Goal: Find specific page/section: Find specific page/section

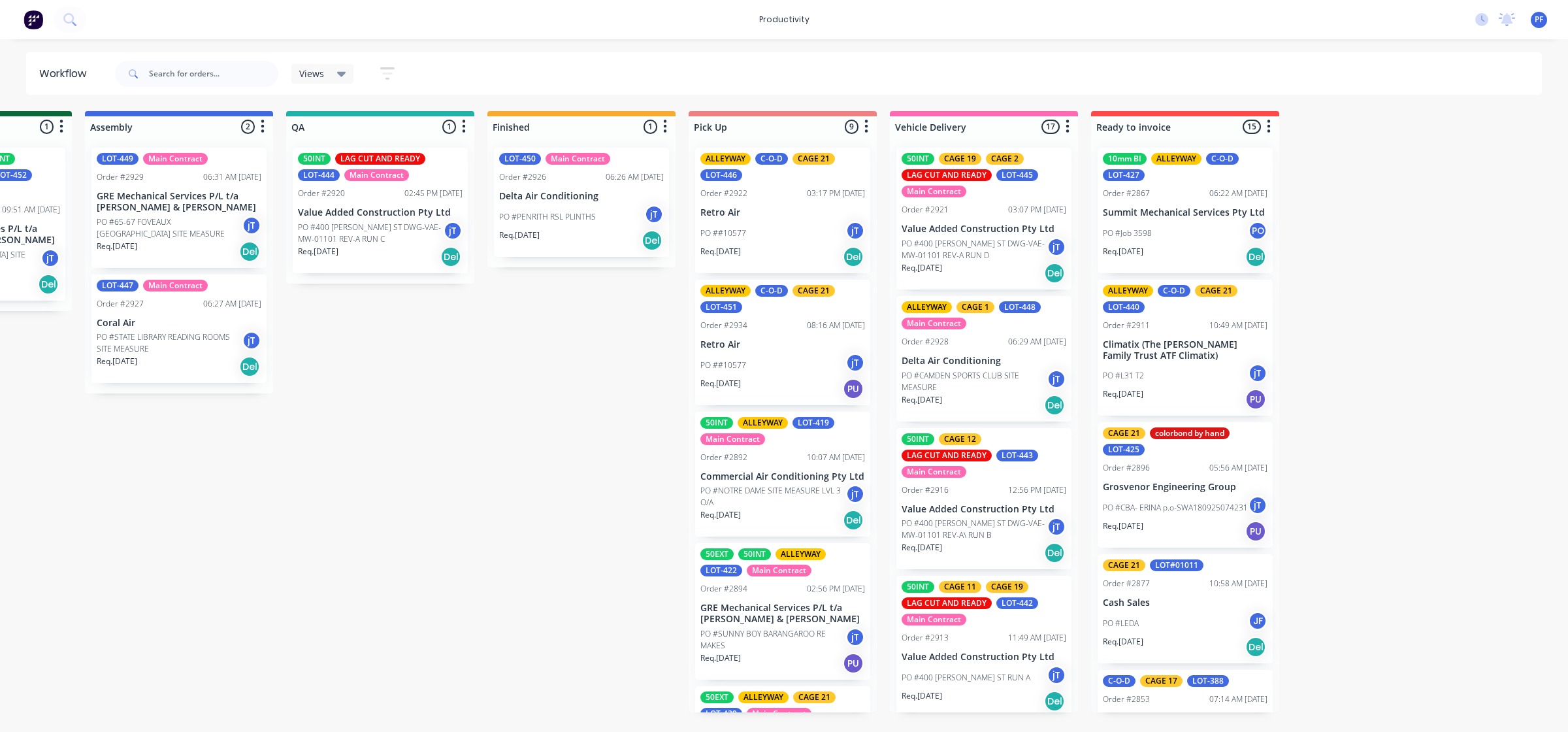
scroll to position [408, 0]
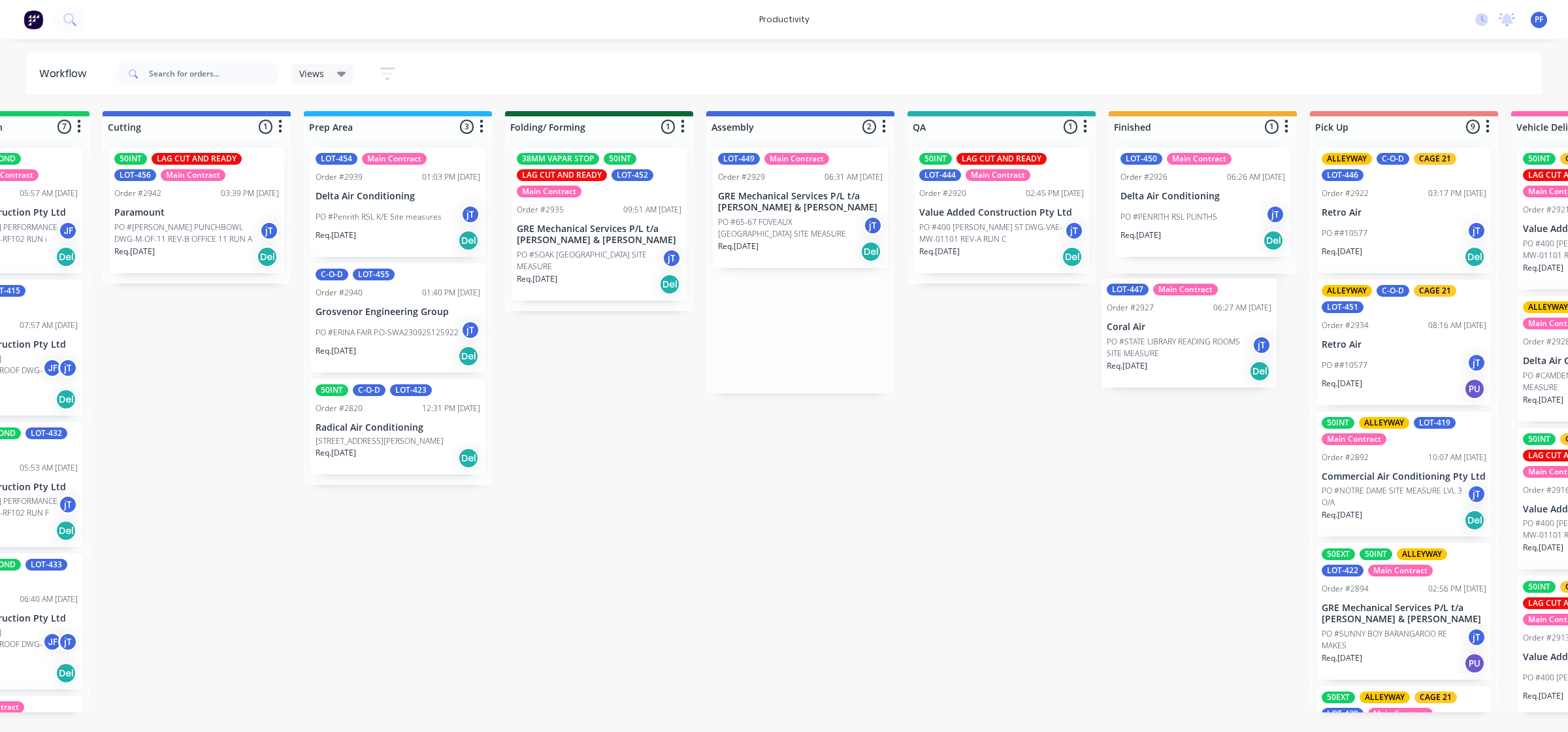
scroll to position [0, 332]
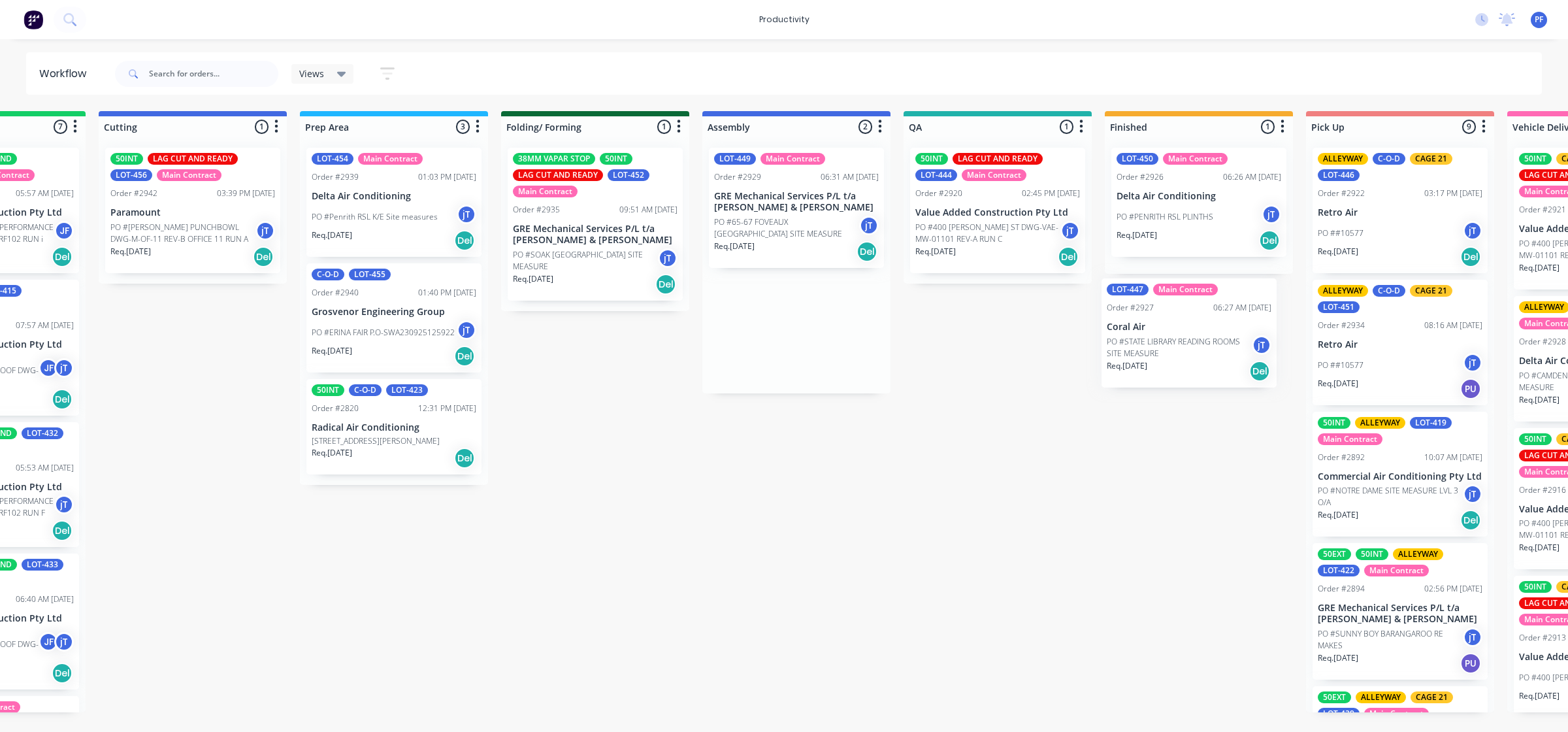
drag, startPoint x: 823, startPoint y: 340, endPoint x: 1197, endPoint y: 342, distance: 374.0
click at [1197, 342] on div "Submitted 38 Order #240 10:47 AM [DATE] Retro Air PO #Freshwater Apts PO Req. […" at bounding box center [937, 411] width 2558 height 601
drag, startPoint x: 951, startPoint y: 341, endPoint x: 1151, endPoint y: 312, distance: 202.1
click at [1151, 312] on div "Submitted 38 Order #240 10:47 AM [DATE] Retro Air PO #Freshwater Apts PO Req. […" at bounding box center [937, 411] width 2558 height 601
click at [990, 202] on div "50INT LAG CUT AND READY LOT-444 Main Contract Order #2920 02:45 PM [DATE] Value…" at bounding box center [998, 211] width 175 height 126
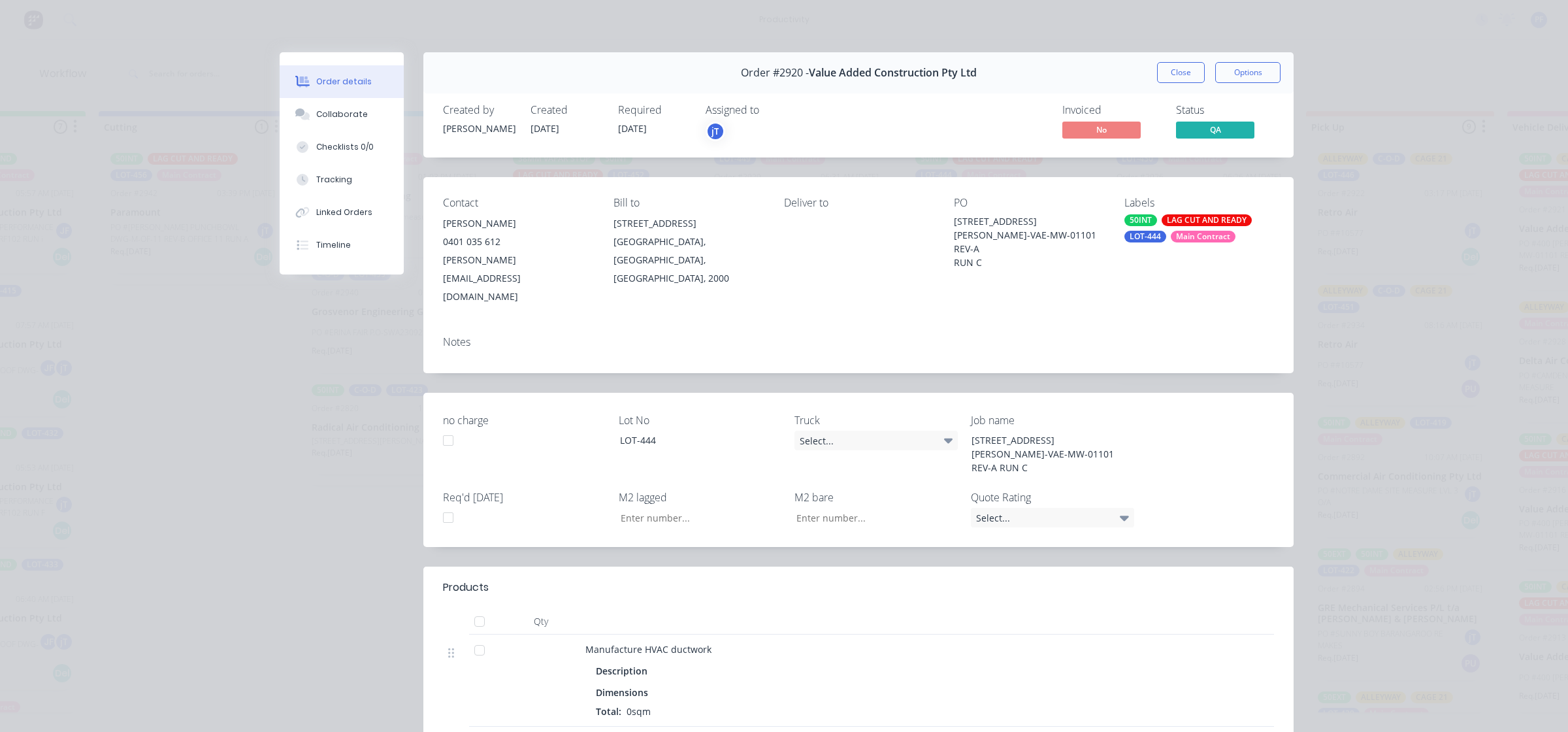
click at [1193, 223] on div "LAG CUT AND READY" at bounding box center [1206, 220] width 91 height 12
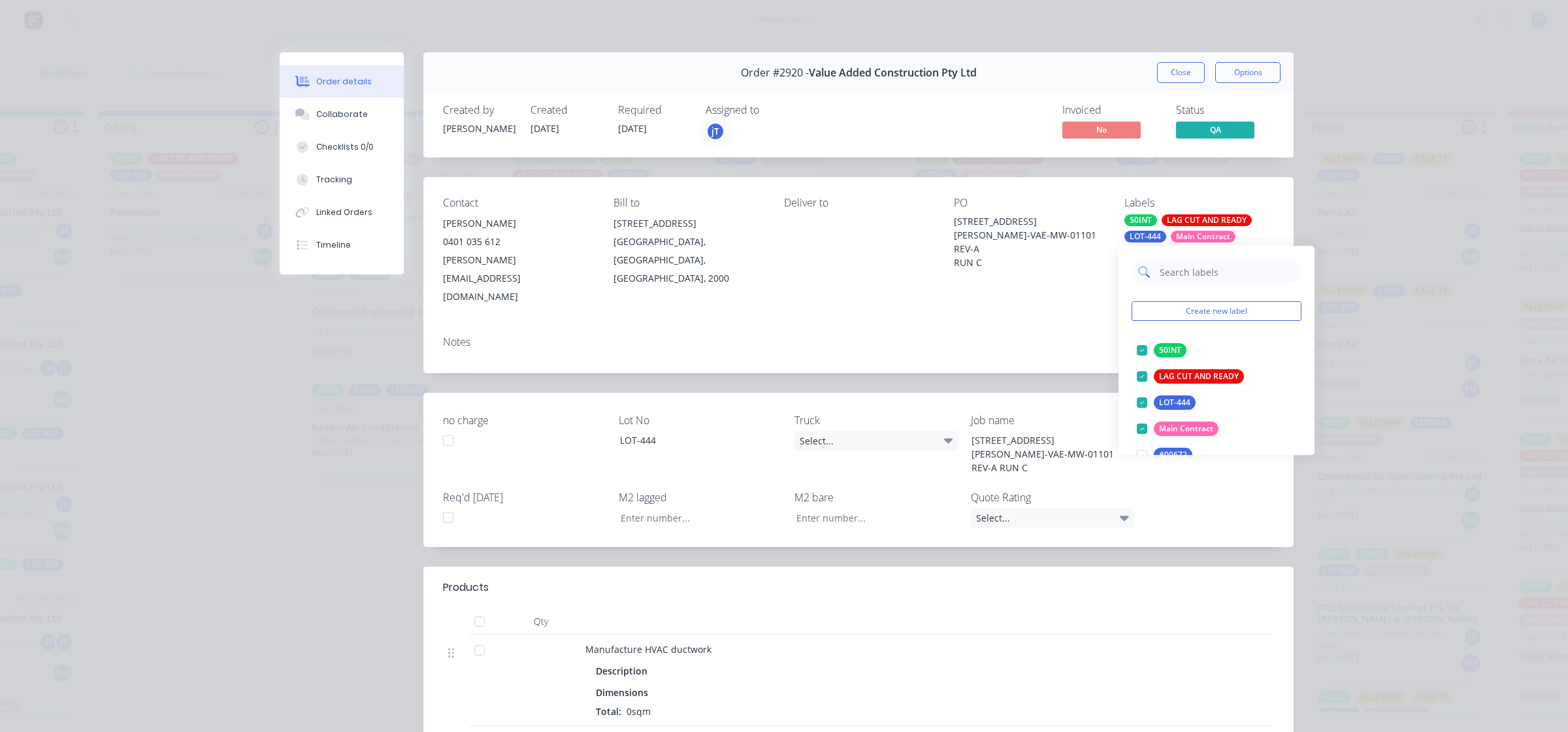
click at [1188, 275] on input "text" at bounding box center [1227, 272] width 136 height 26
click at [1178, 348] on div "cage 28" at bounding box center [1173, 350] width 39 height 15
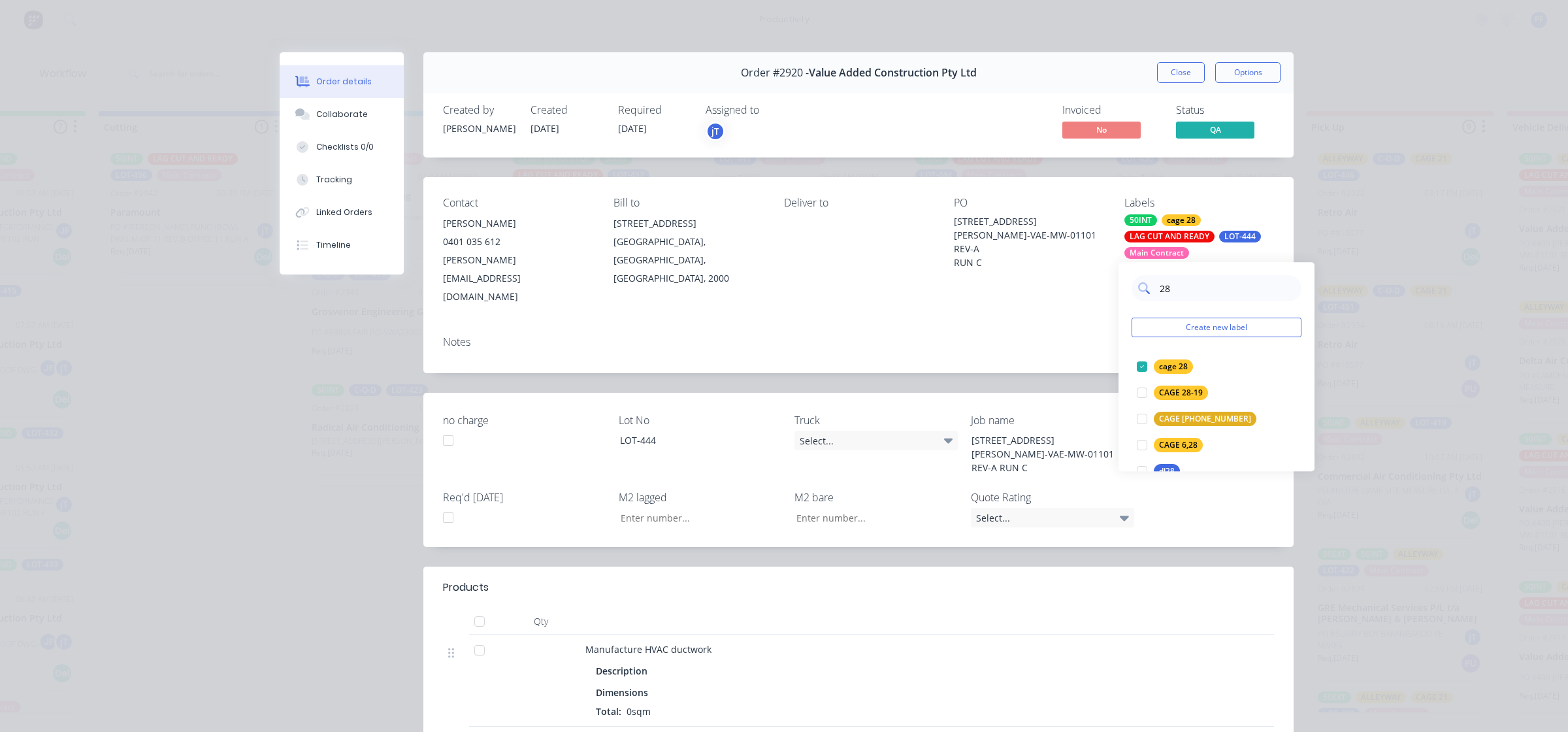
click at [1186, 296] on input "28" at bounding box center [1227, 288] width 136 height 26
type input "24"
click at [1173, 386] on div "Cage 24" at bounding box center [1174, 393] width 41 height 15
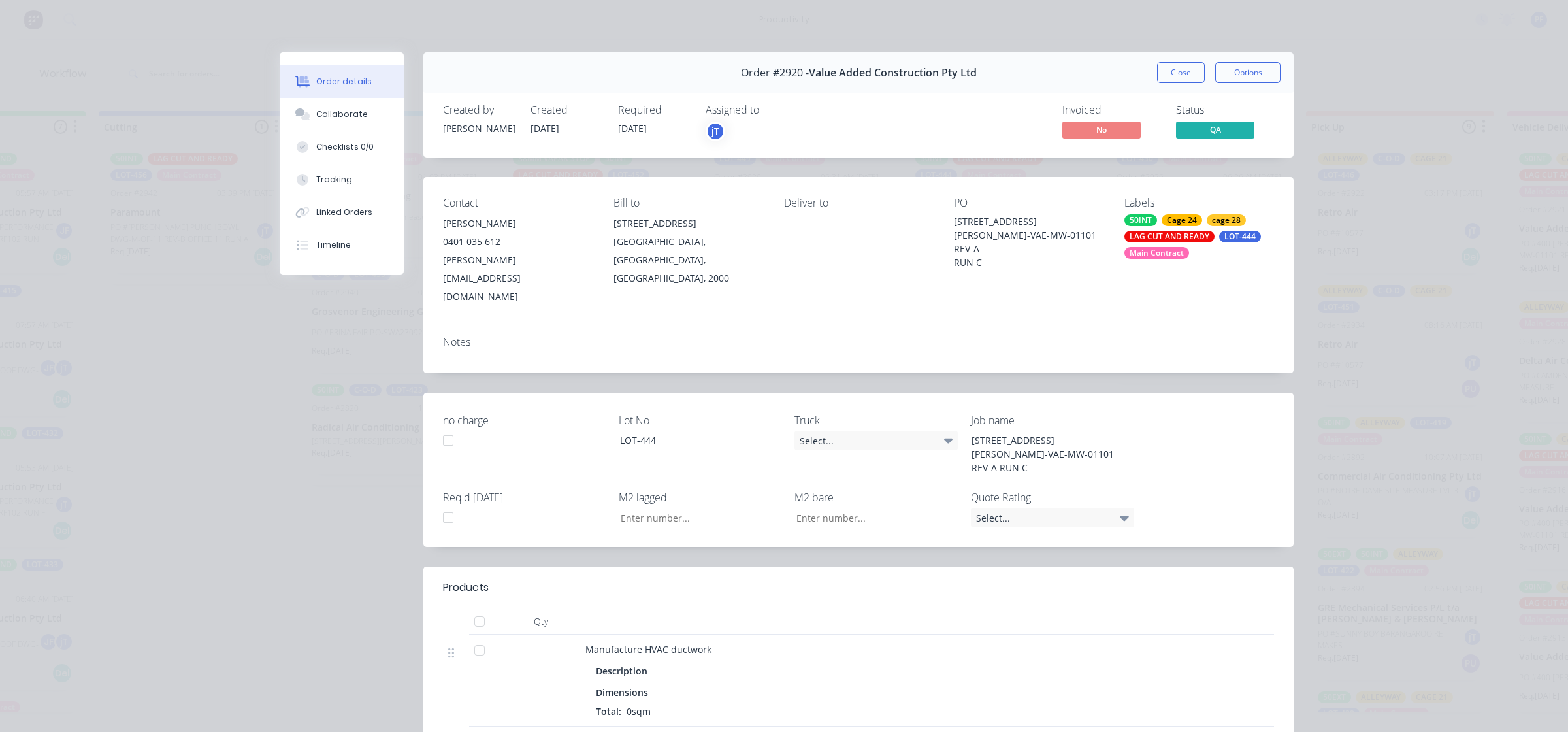
click at [1091, 285] on div "Contact [PERSON_NAME] [PHONE_NUMBER] [PERSON_NAME][EMAIL_ADDRESS][DOMAIN_NAME] …" at bounding box center [858, 251] width 870 height 148
click at [1175, 68] on button "Close" at bounding box center [1180, 72] width 48 height 20
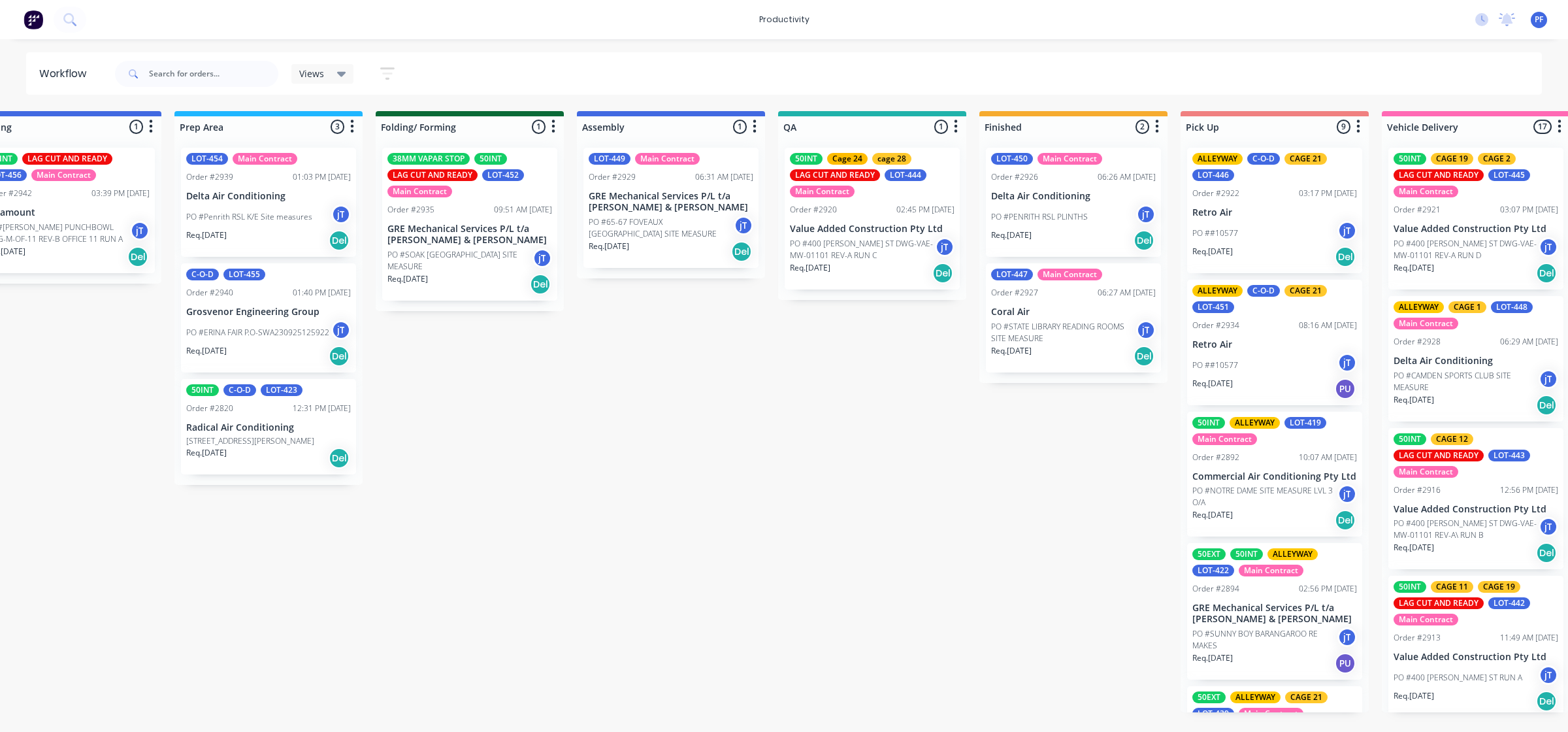
scroll to position [0, 459]
drag, startPoint x: 592, startPoint y: 729, endPoint x: 536, endPoint y: 733, distance: 56.1
click at [540, 653] on html "productivity productivity Workflow Planner Delivery Scheduling Timesheets No ne…" at bounding box center [325, 327] width 1568 height 653
click at [490, 653] on html "productivity productivity Workflow Planner Delivery Scheduling Timesheets No ne…" at bounding box center [325, 327] width 1568 height 653
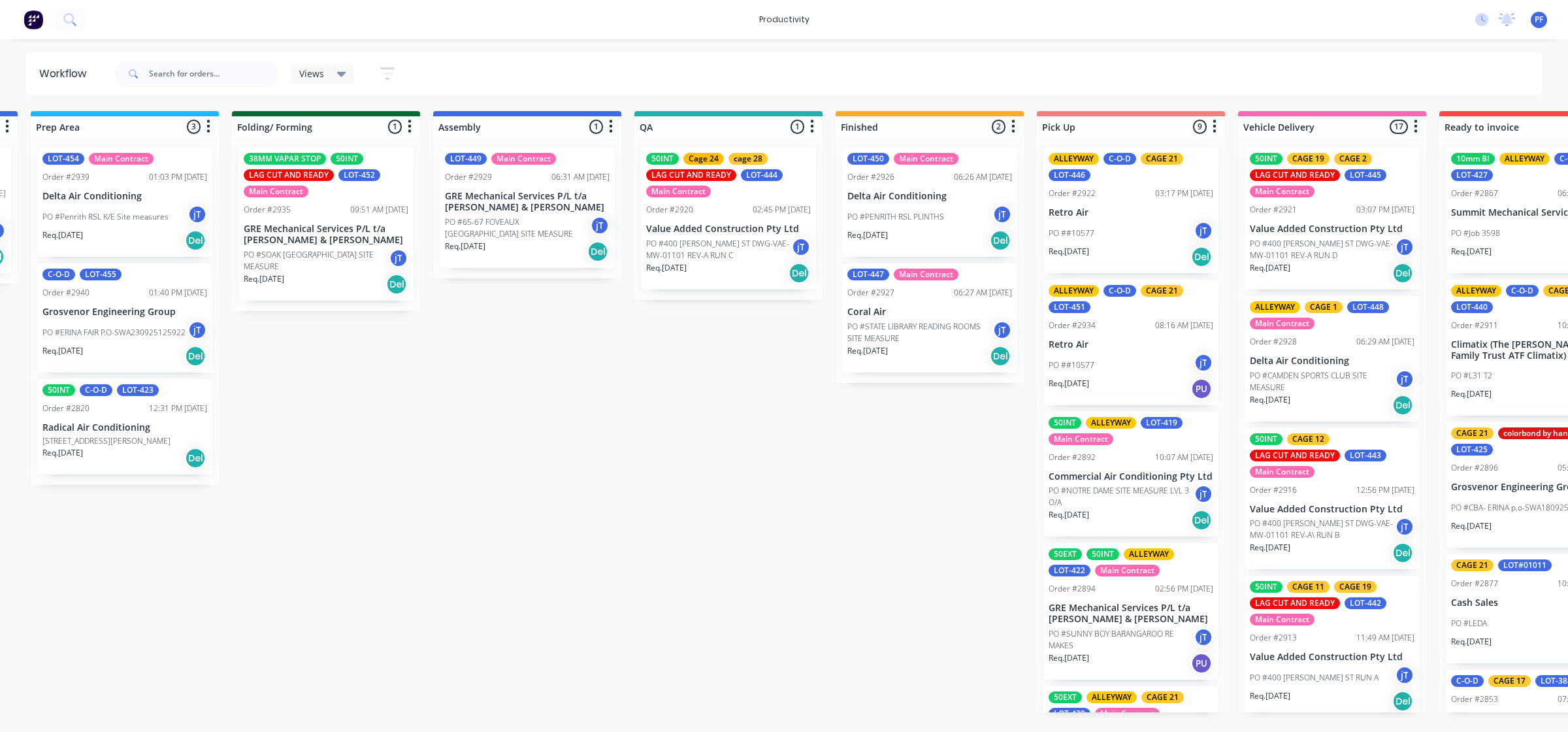
scroll to position [0, 600]
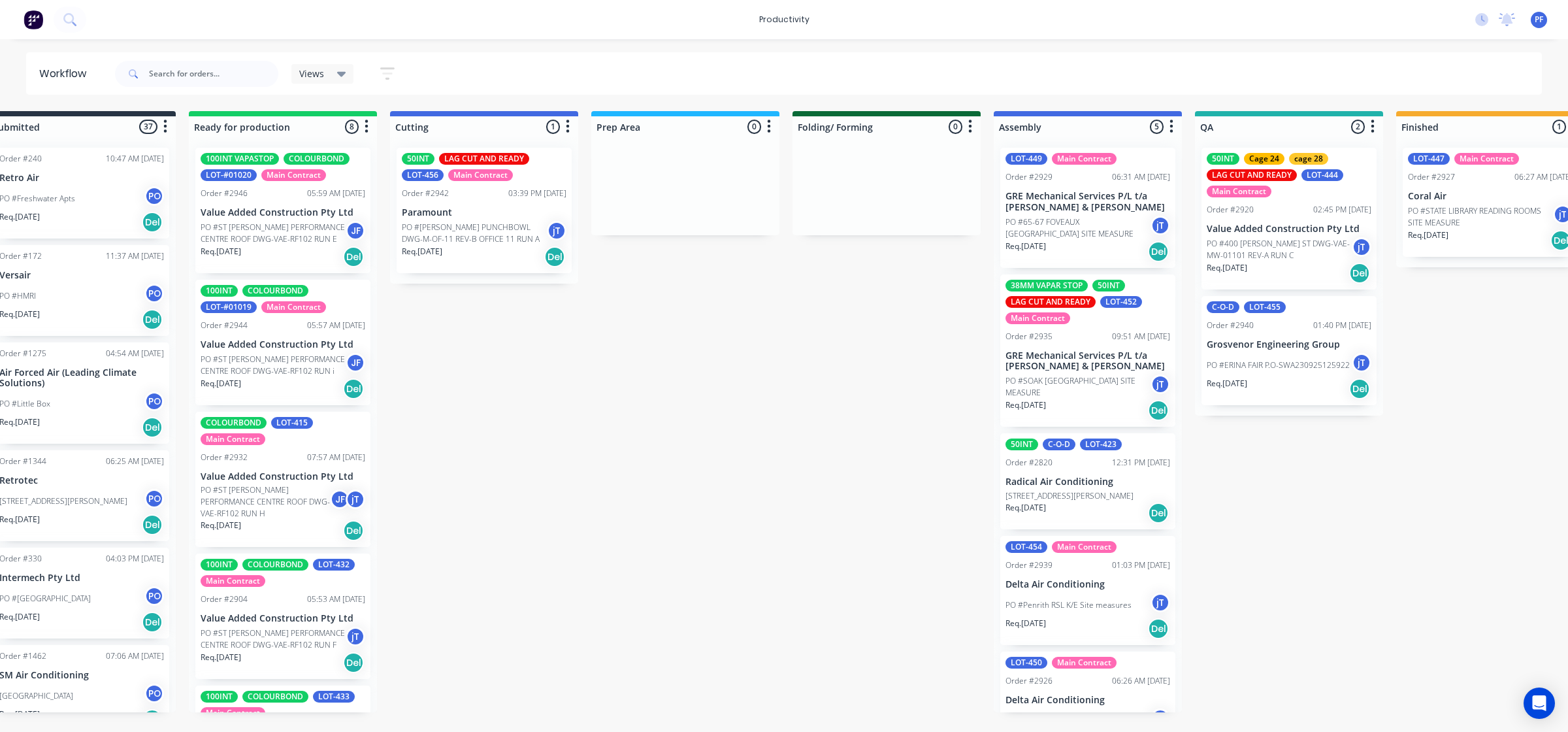
scroll to position [0, 875]
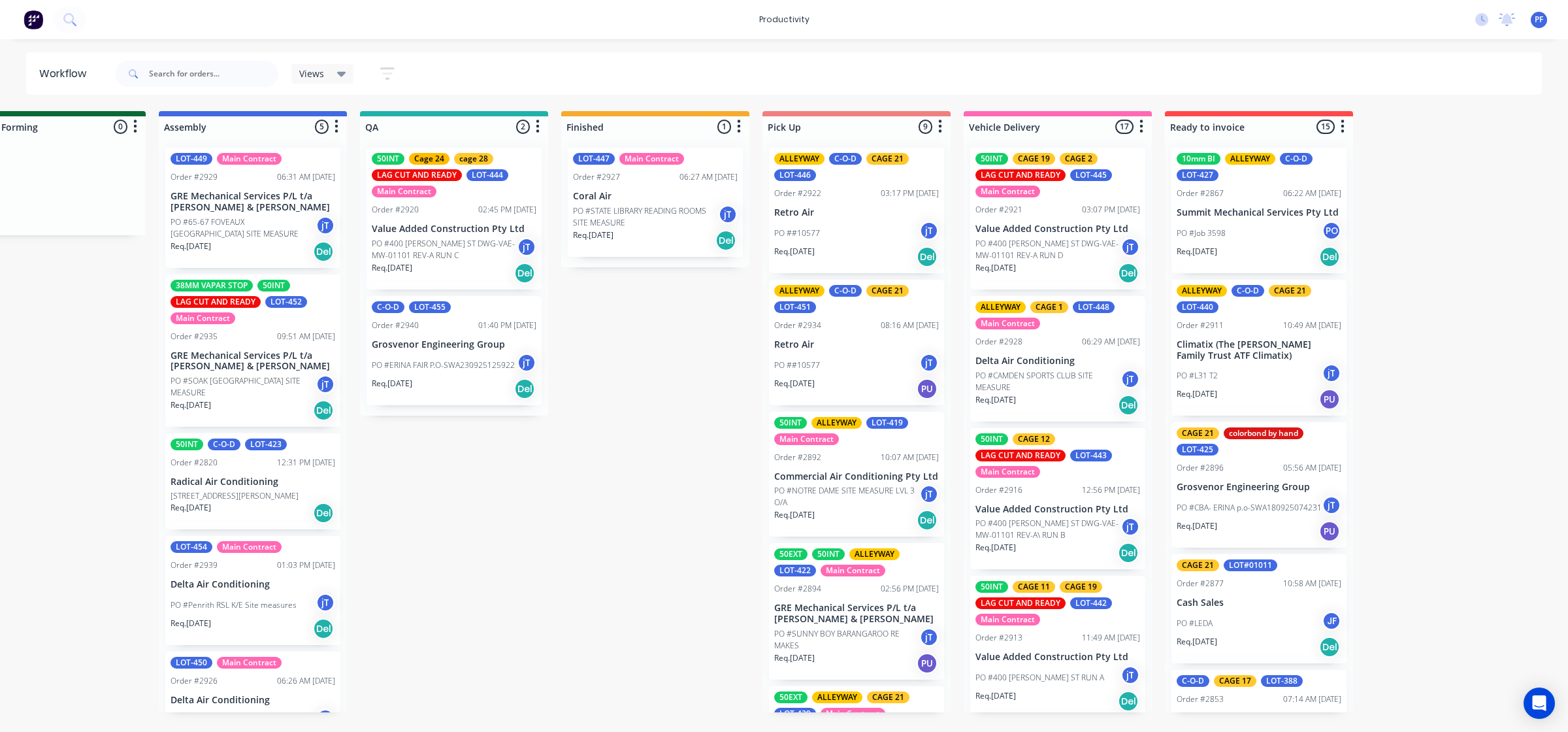
click at [679, 224] on p "PO #STATE LIBRARY READING ROOMS SITE MEASURE" at bounding box center [645, 217] width 145 height 23
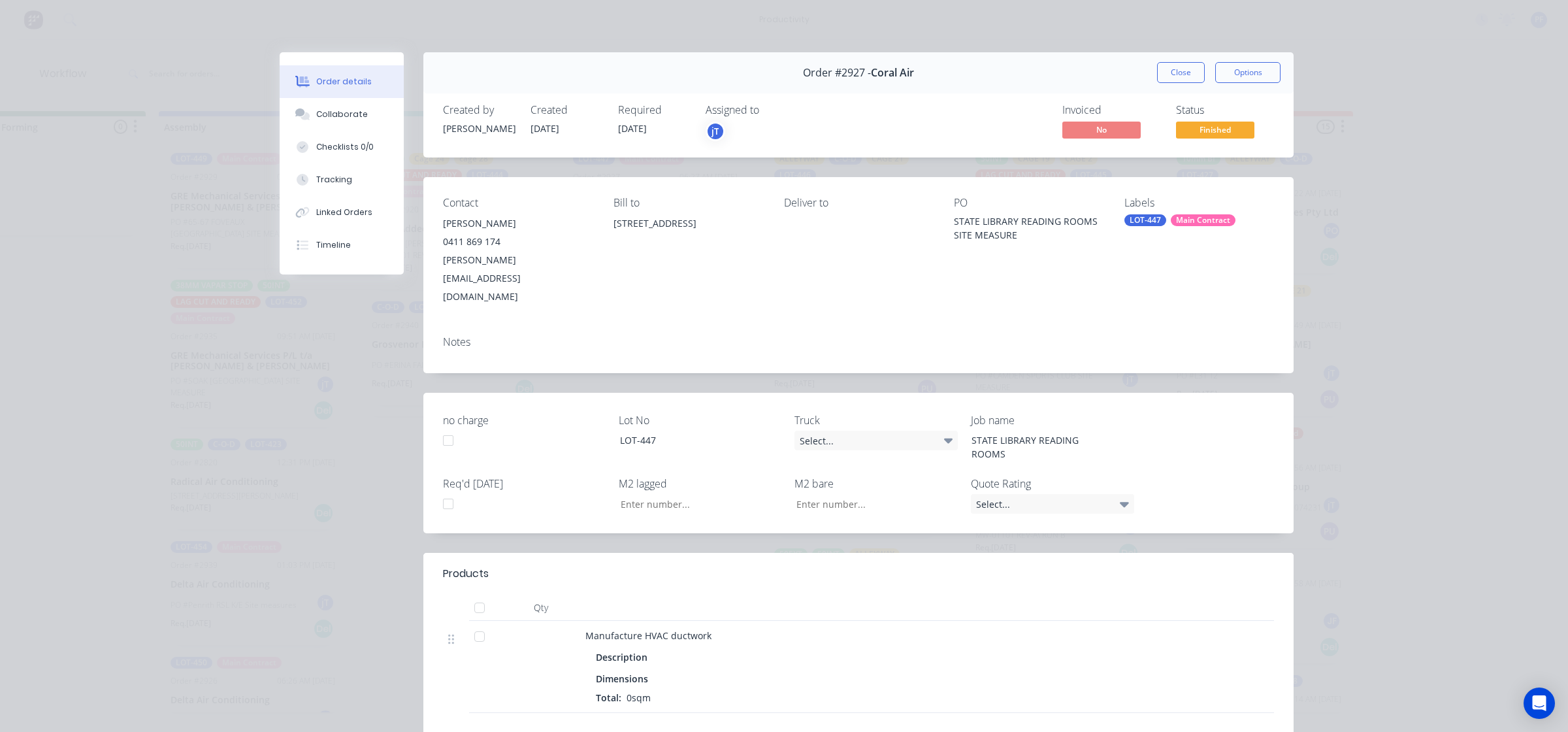
click at [1171, 219] on div "Main Contract" at bounding box center [1204, 220] width 64 height 12
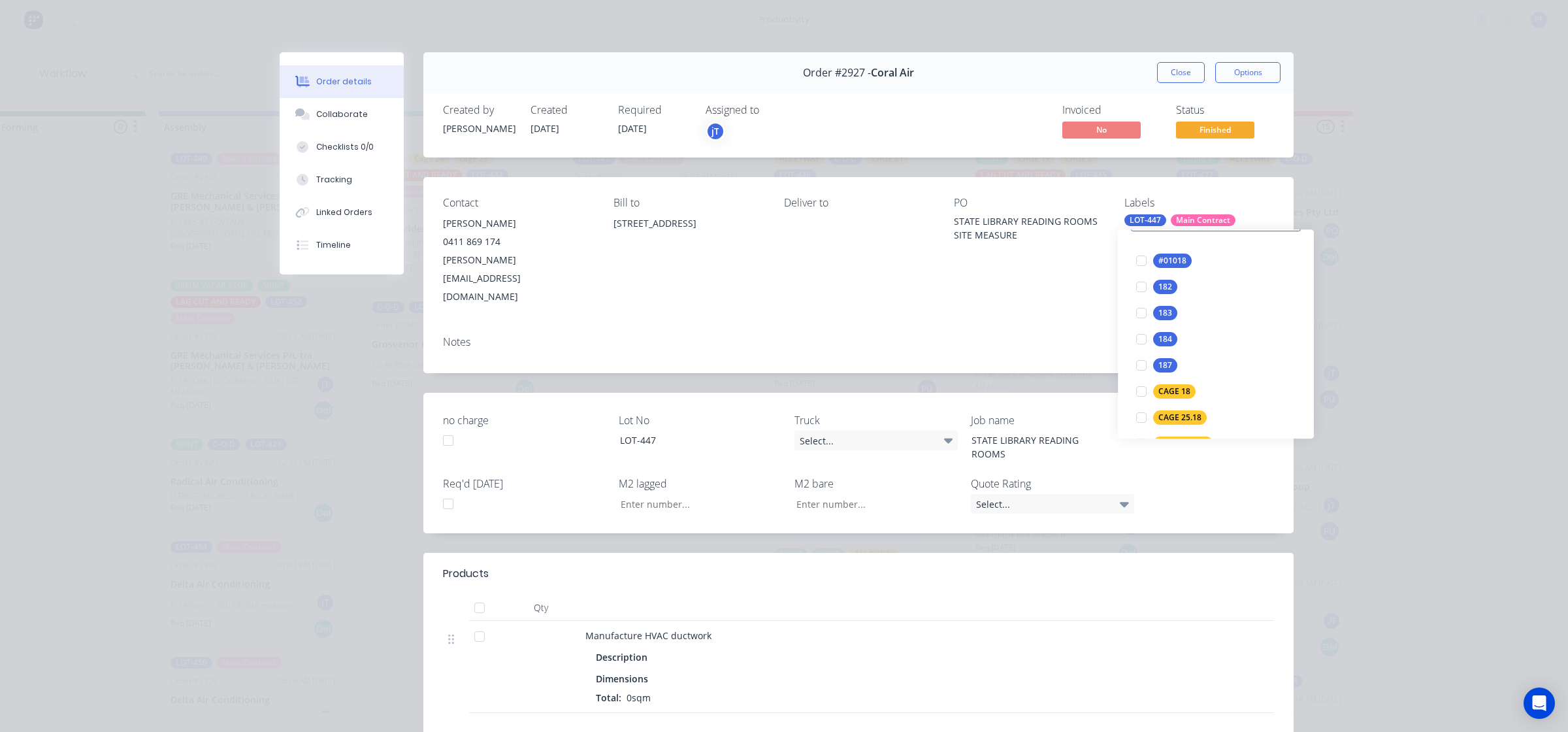
scroll to position [164, 0]
type input "18"
click at [1165, 301] on div "CAGE 18" at bounding box center [1174, 301] width 43 height 15
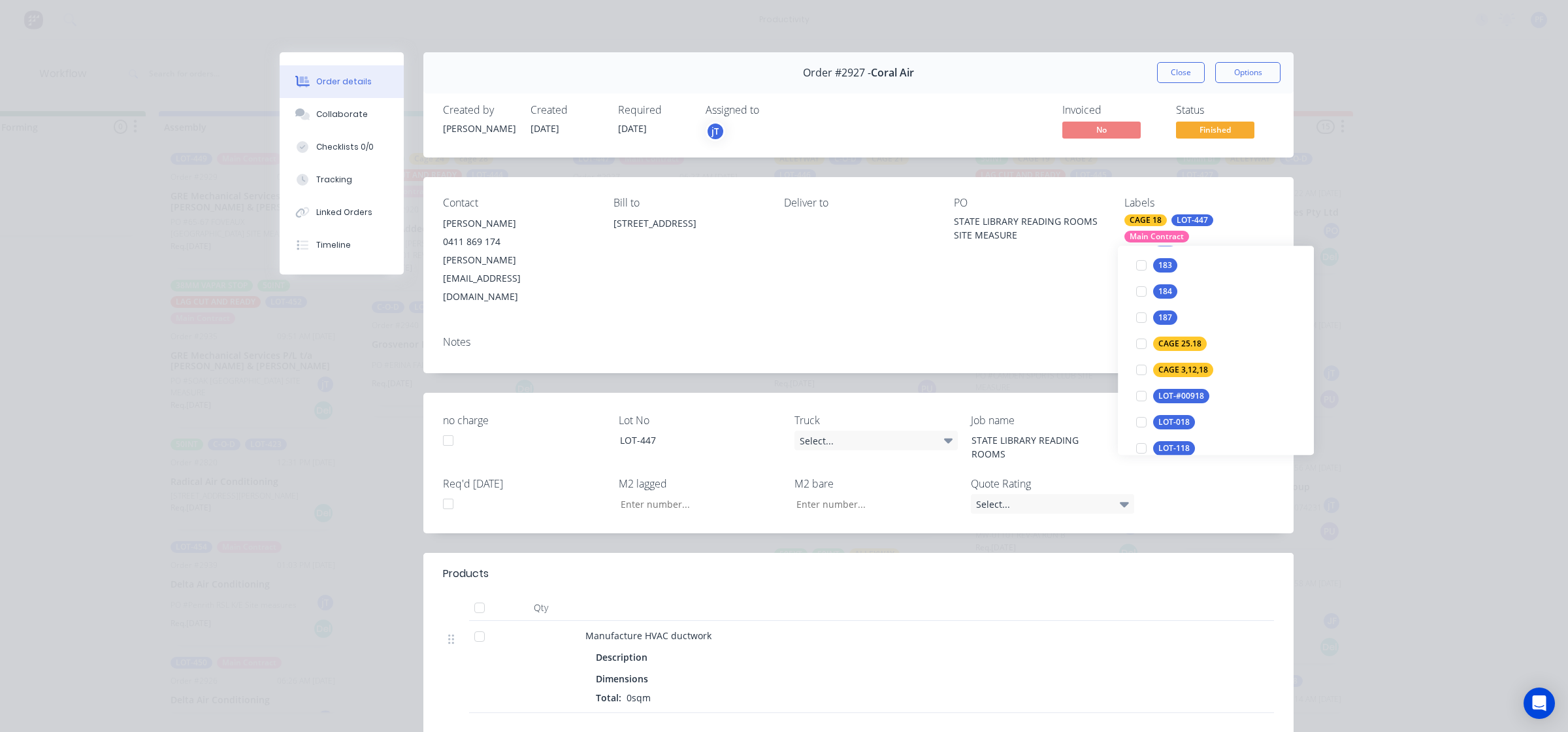
scroll to position [33, 0]
drag, startPoint x: 1083, startPoint y: 266, endPoint x: 1119, endPoint y: 176, distance: 96.9
click at [1086, 262] on div "PO STATE LIBRARY READING ROOMS SITE MEASURE" at bounding box center [1029, 251] width 150 height 109
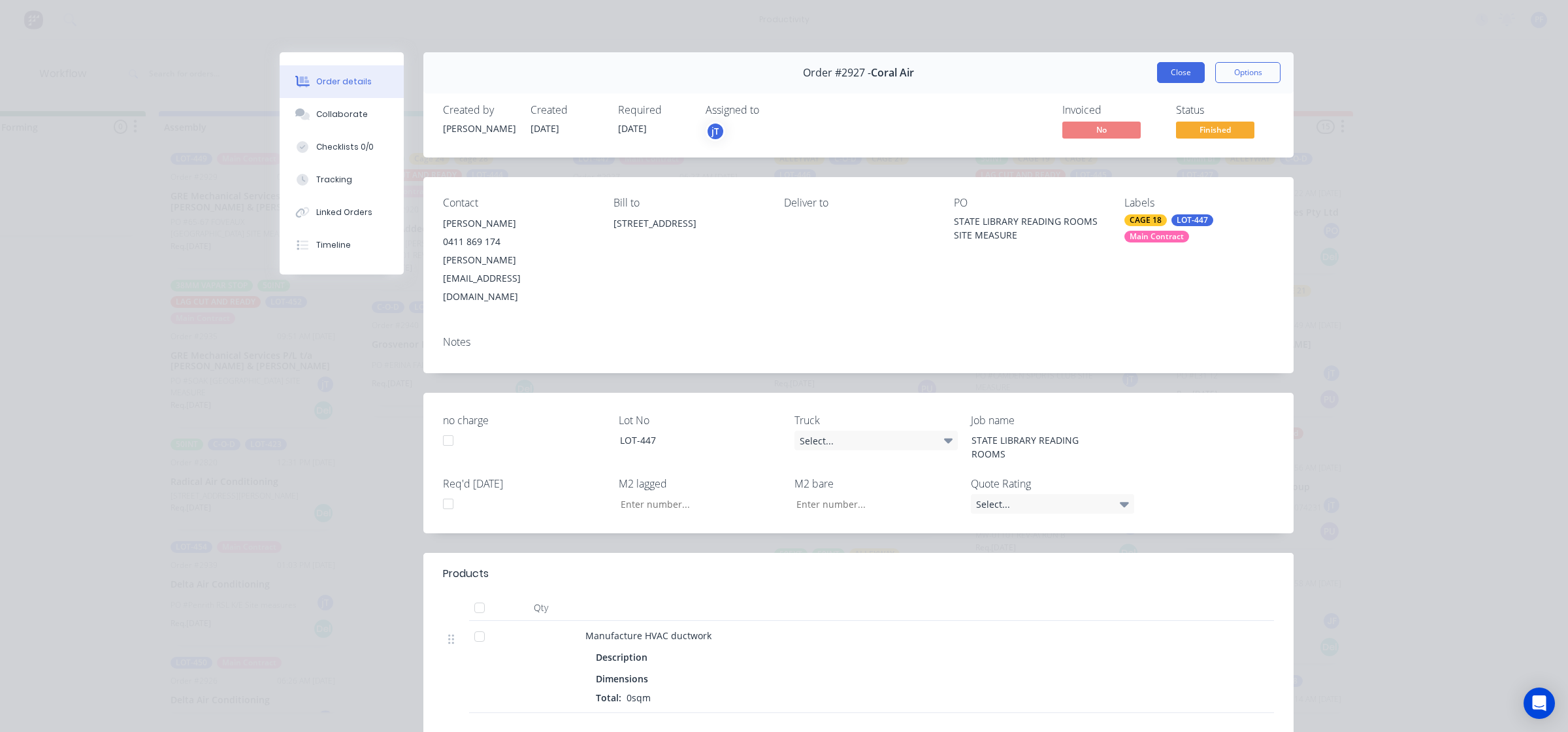
click at [1157, 78] on button "Close" at bounding box center [1180, 72] width 48 height 20
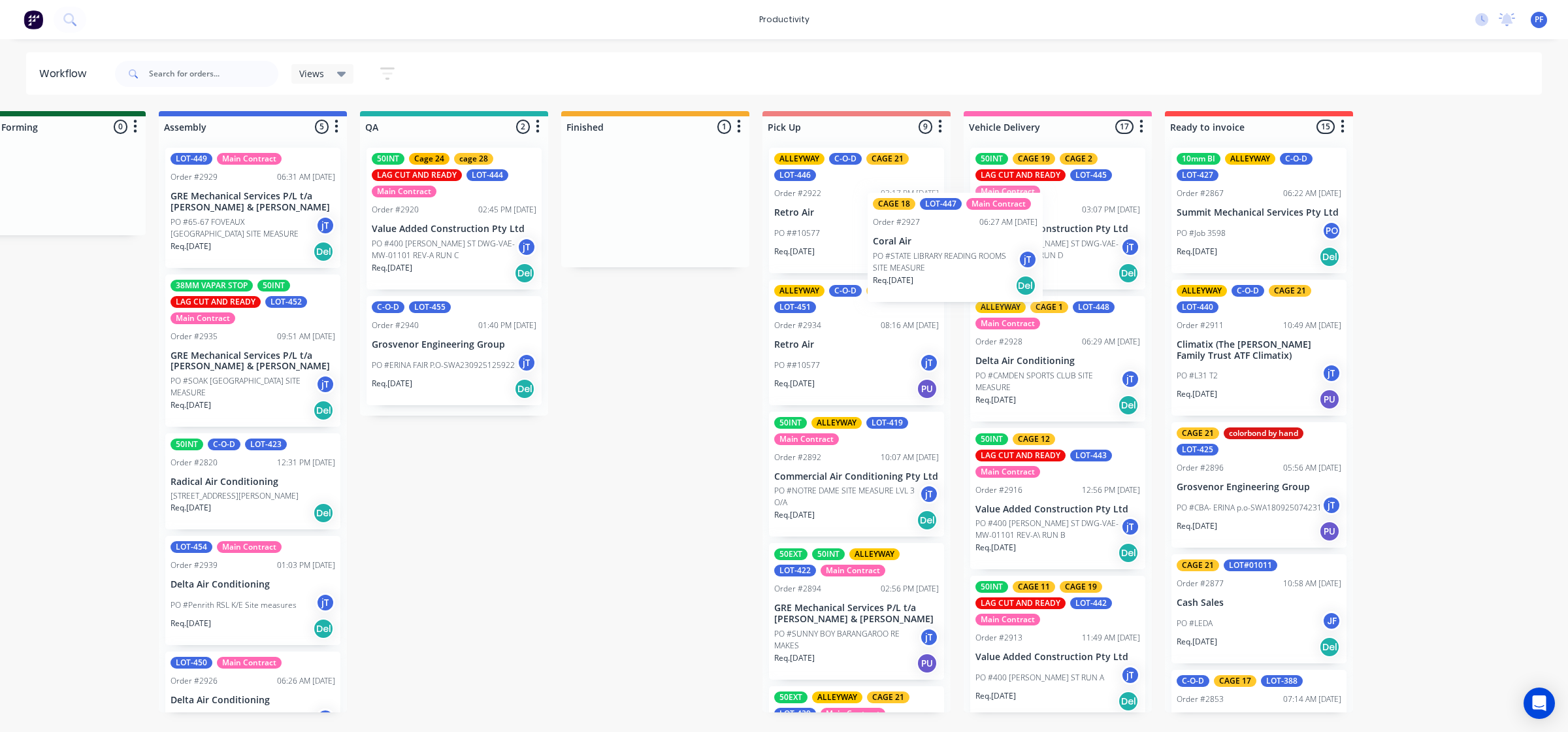
drag, startPoint x: 665, startPoint y: 229, endPoint x: 978, endPoint y: 239, distance: 313.2
click at [987, 242] on div "Submitted 37 Order #240 10:47 AM 24/09/24 Retro Air PO #Freshwater Apts PO Req.…" at bounding box center [393, 411] width 2558 height 601
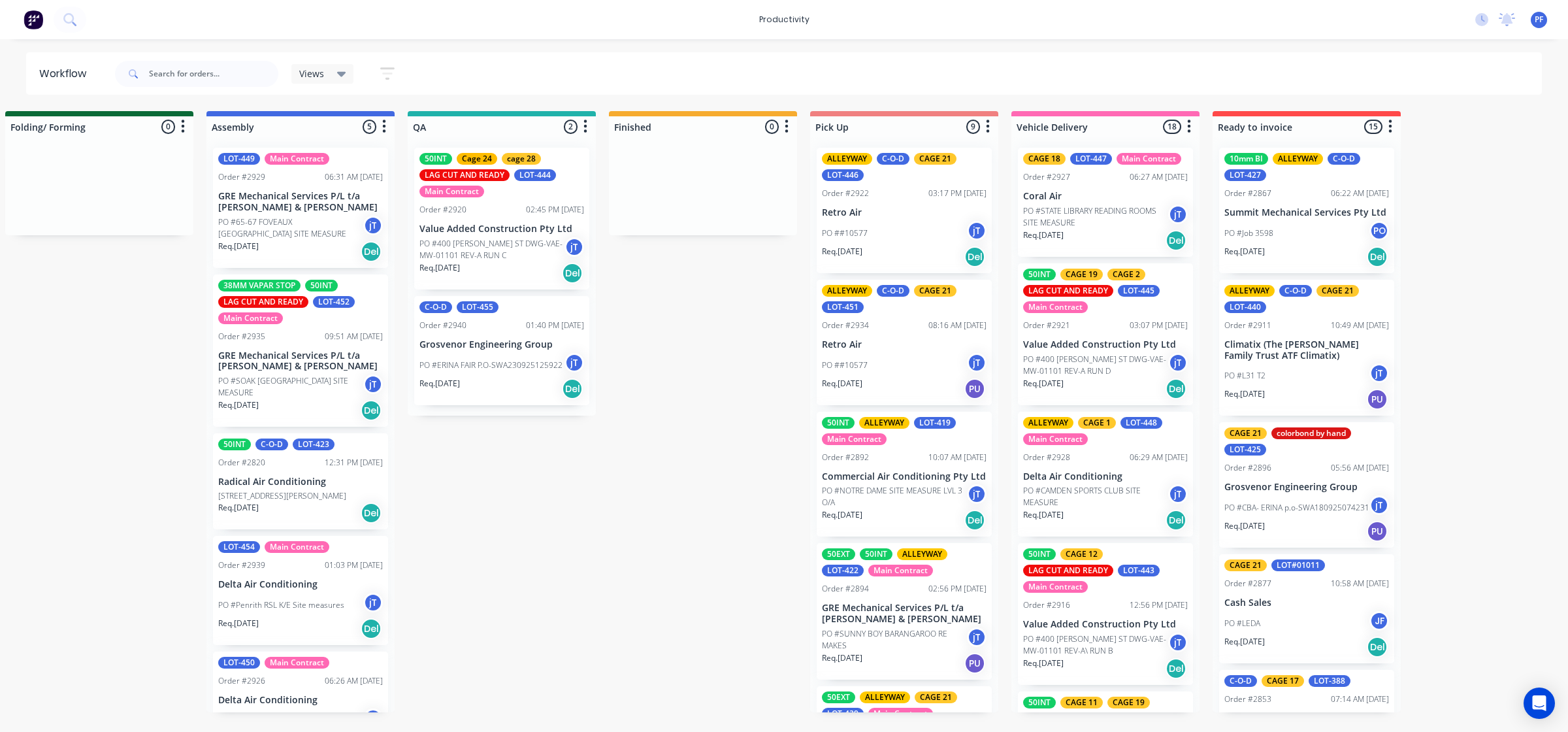
scroll to position [0, 786]
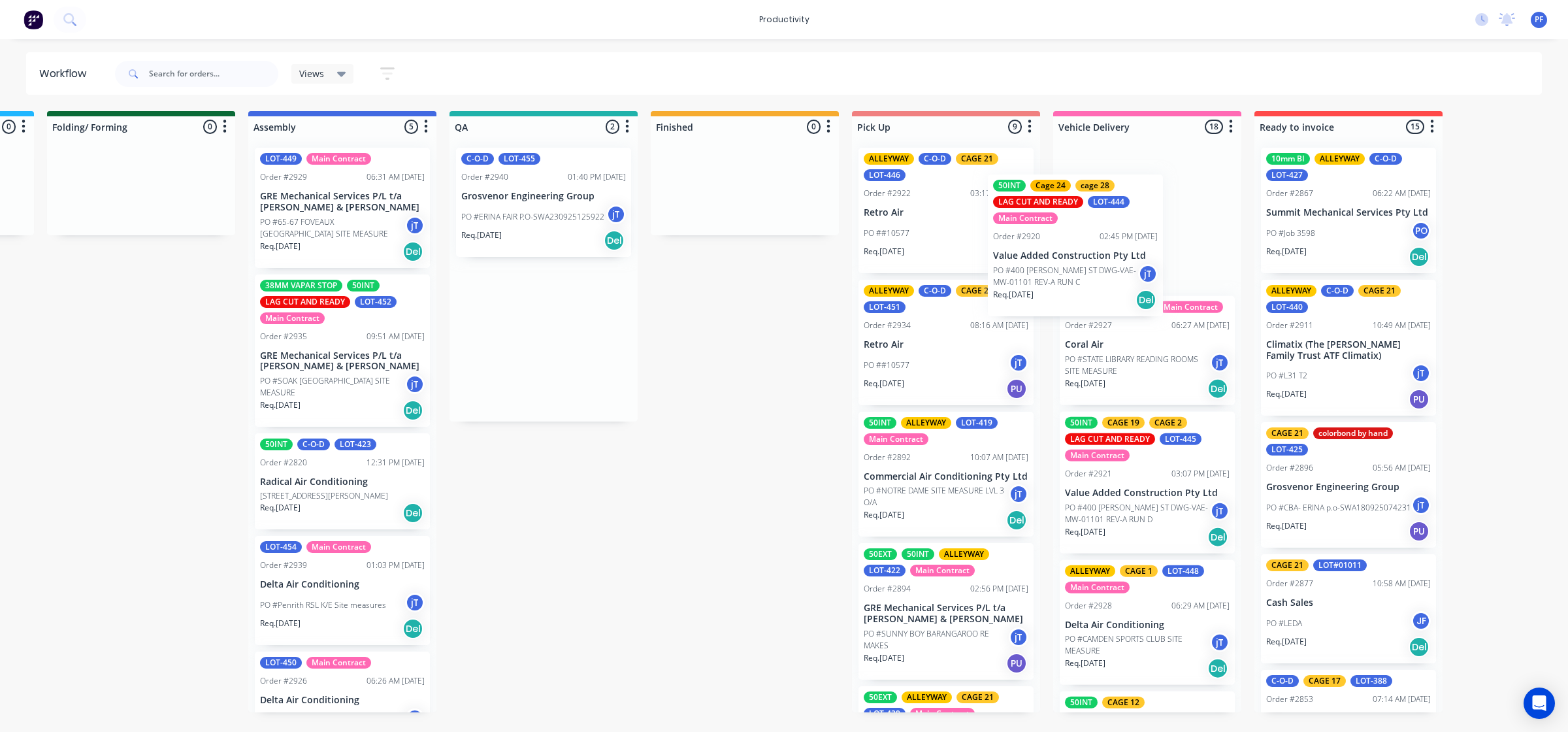
drag, startPoint x: 578, startPoint y: 271, endPoint x: 1082, endPoint y: 261, distance: 504.1
click at [1077, 262] on div "Submitted 37 Order #240 10:47 AM 24/09/24 Retro Air PO #Freshwater Apts PO Req.…" at bounding box center [482, 411] width 2558 height 601
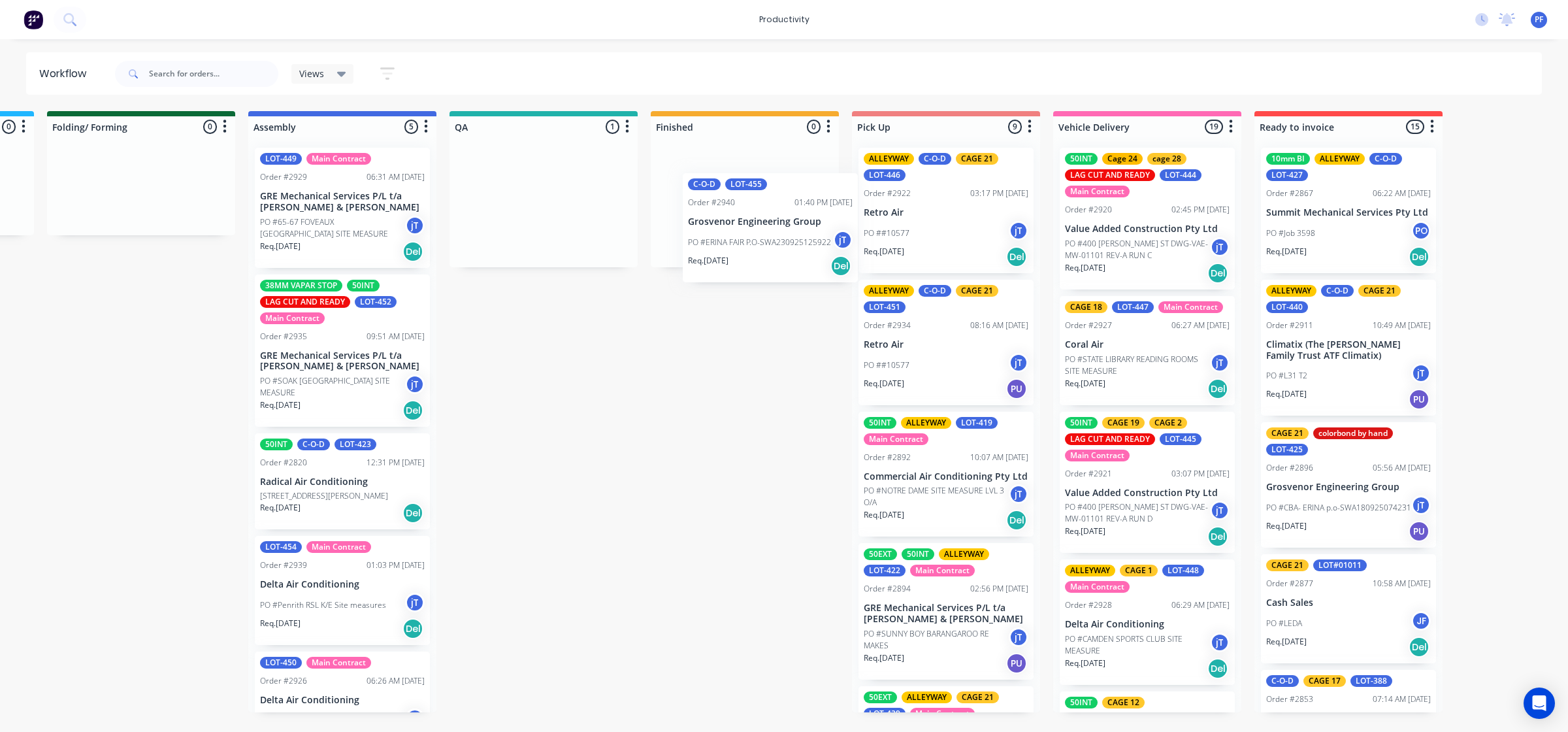
drag, startPoint x: 508, startPoint y: 213, endPoint x: 723, endPoint y: 210, distance: 215.0
click at [734, 211] on div "Submitted 37 Order #240 10:47 AM 24/09/24 Retro Air PO #Freshwater Apts PO Req.…" at bounding box center [482, 411] width 2558 height 601
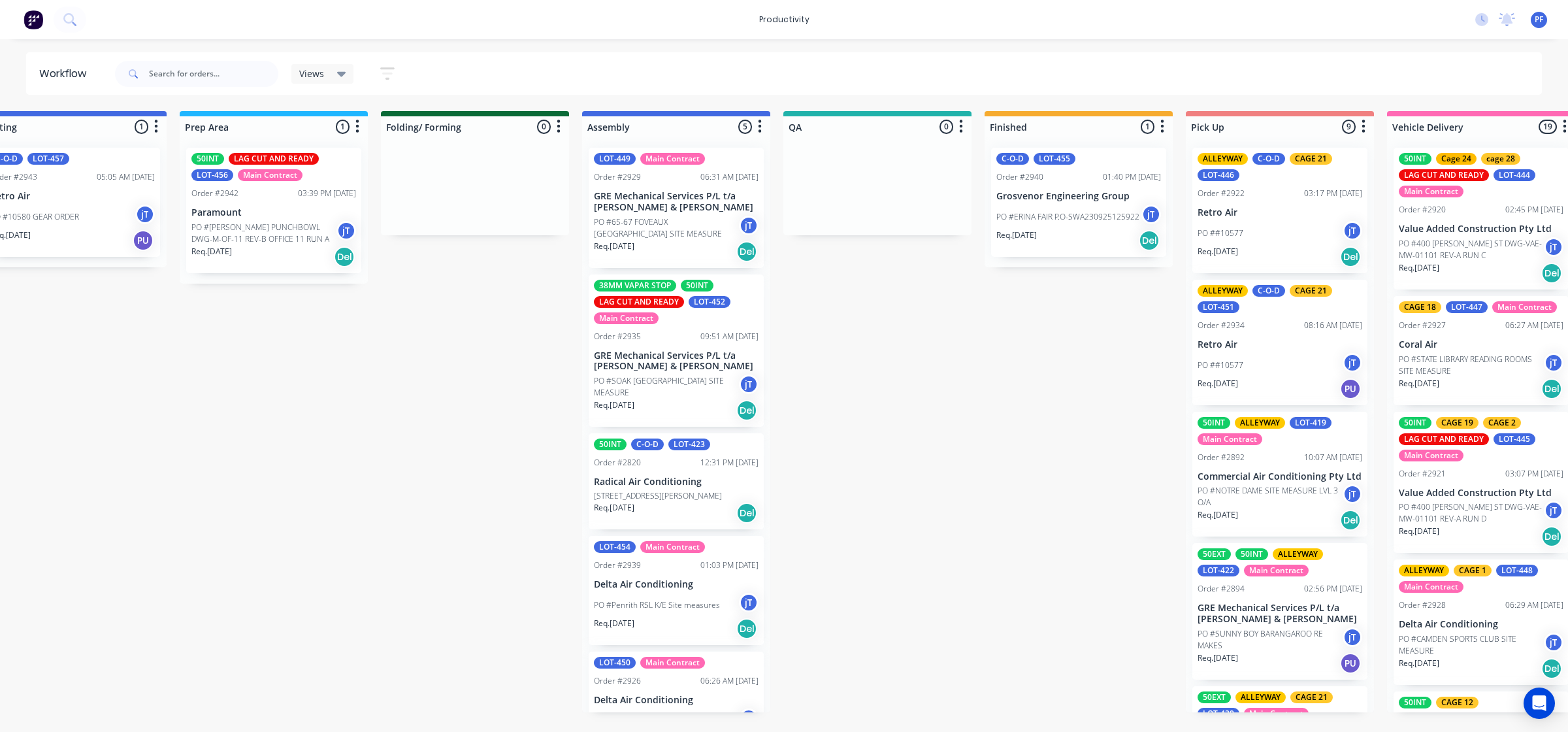
scroll to position [0, 455]
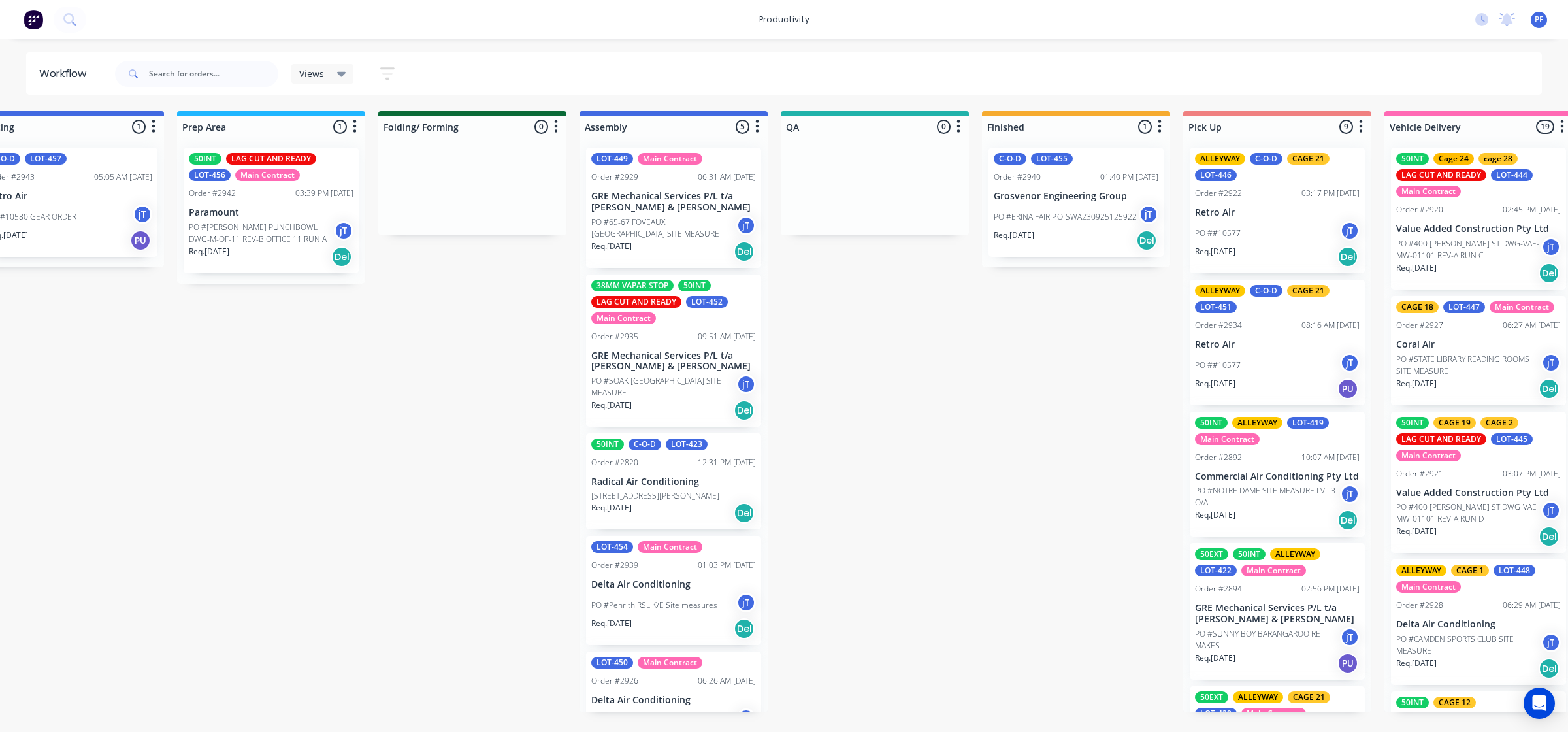
click at [1050, 205] on div "PO #ERINA FAIR P.O-SWA230925125922 jT" at bounding box center [1076, 216] width 165 height 24
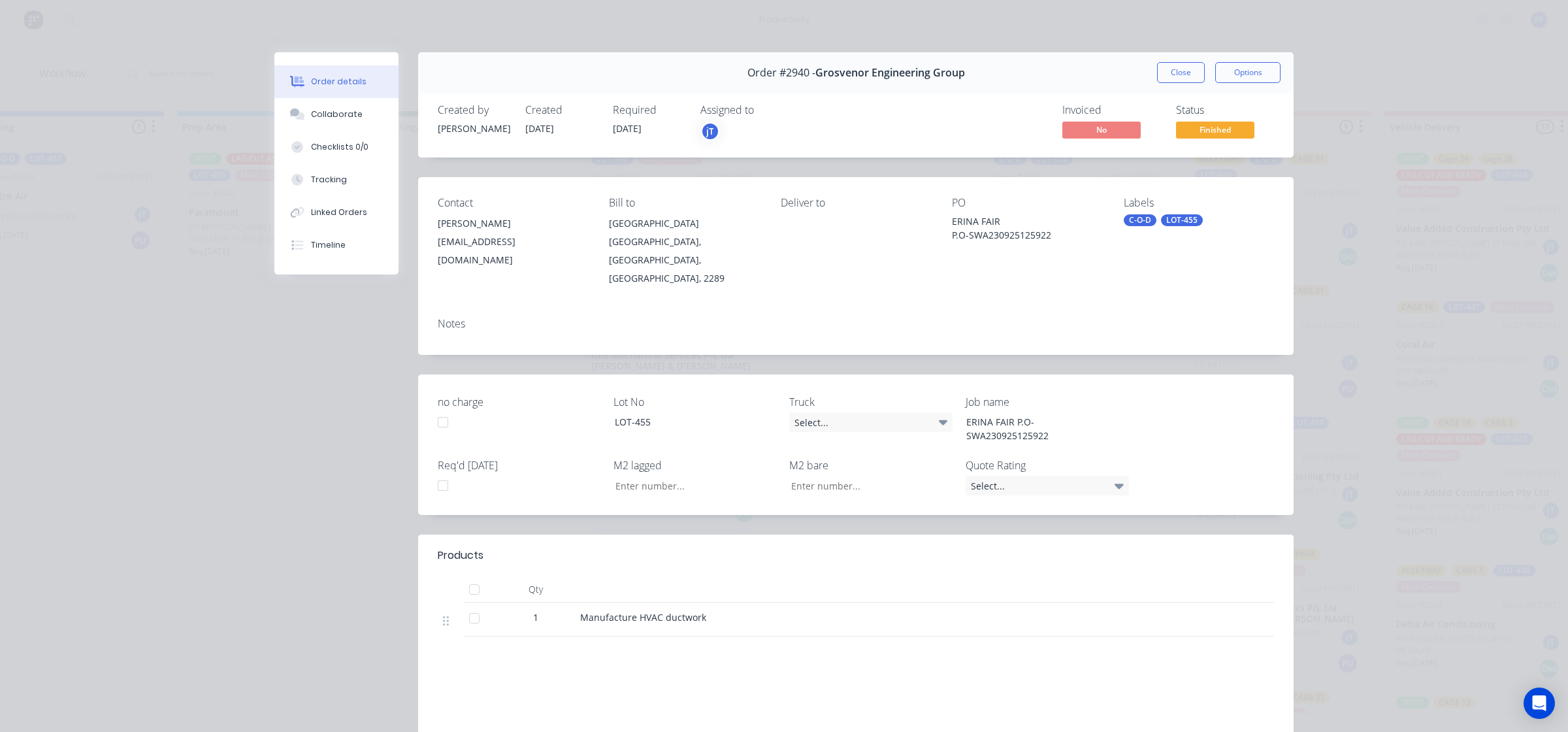
click at [1167, 223] on div "LOT-455" at bounding box center [1181, 220] width 42 height 12
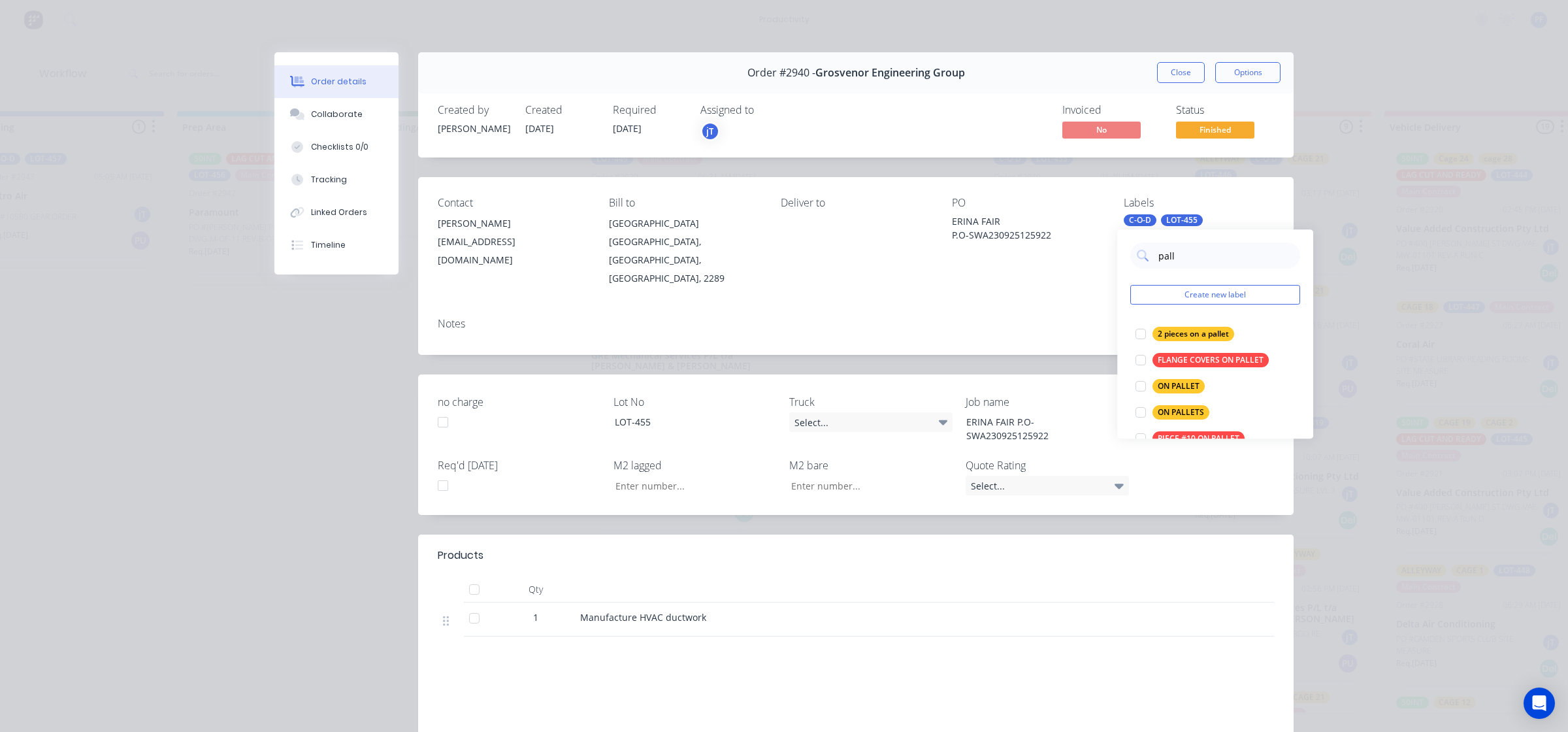
type input "PALLET"
click at [1197, 382] on div "ON PALLET" at bounding box center [1179, 386] width 53 height 15
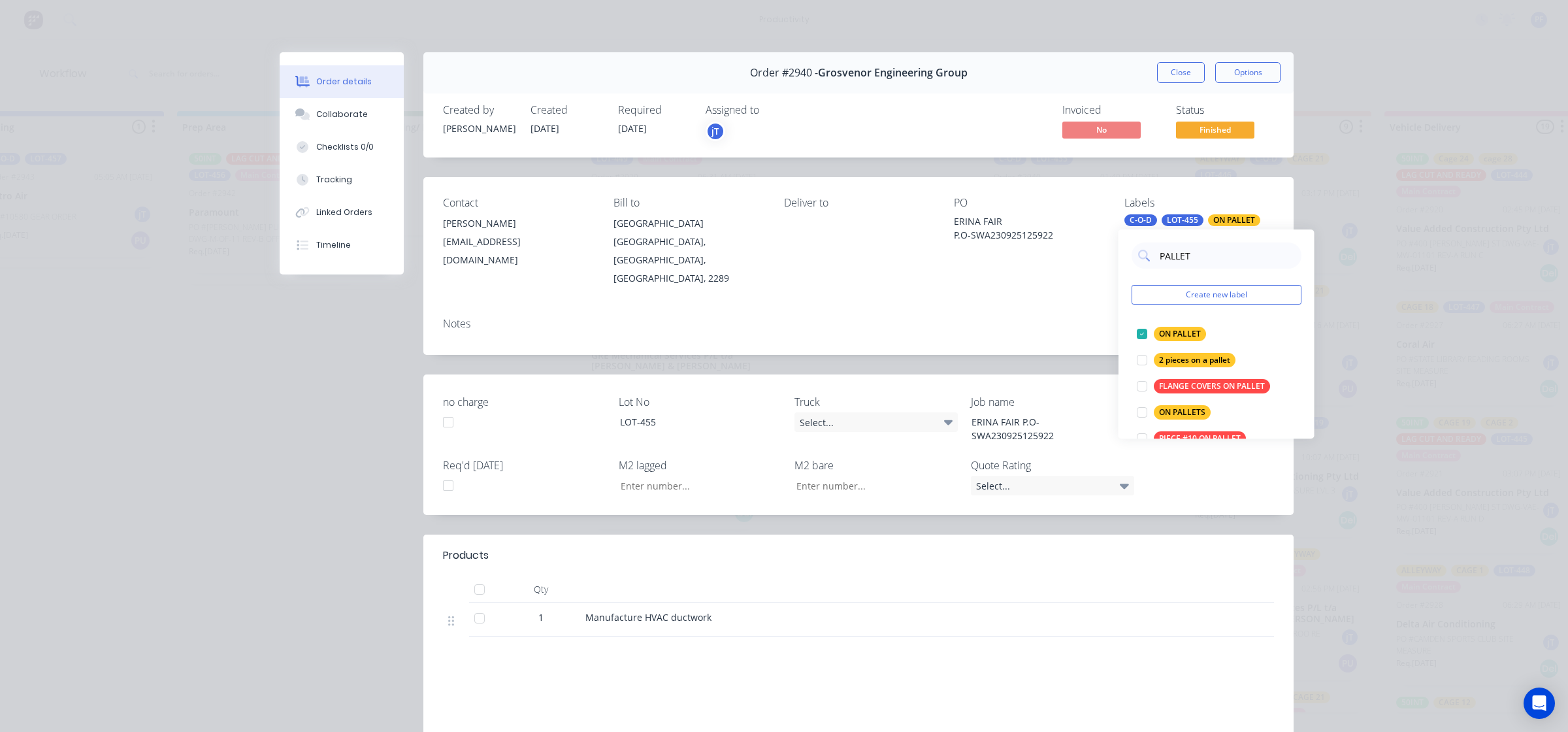
click at [1080, 273] on div "Contact Scott Warden swa@gegroup.com.au Bill to PO Box 616 KOTARA, New South Wa…" at bounding box center [858, 242] width 870 height 130
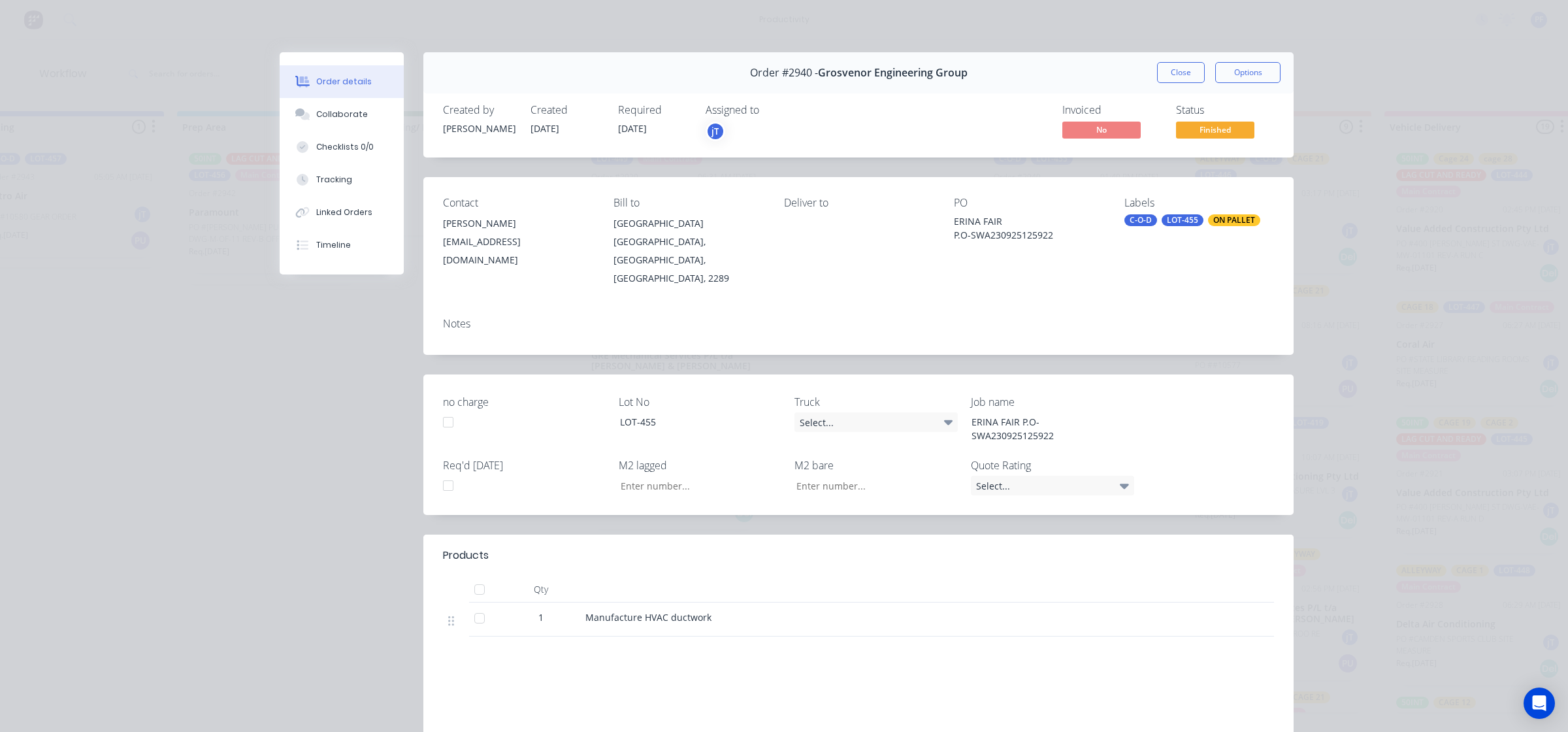
click at [1165, 80] on button "Close" at bounding box center [1180, 72] width 48 height 20
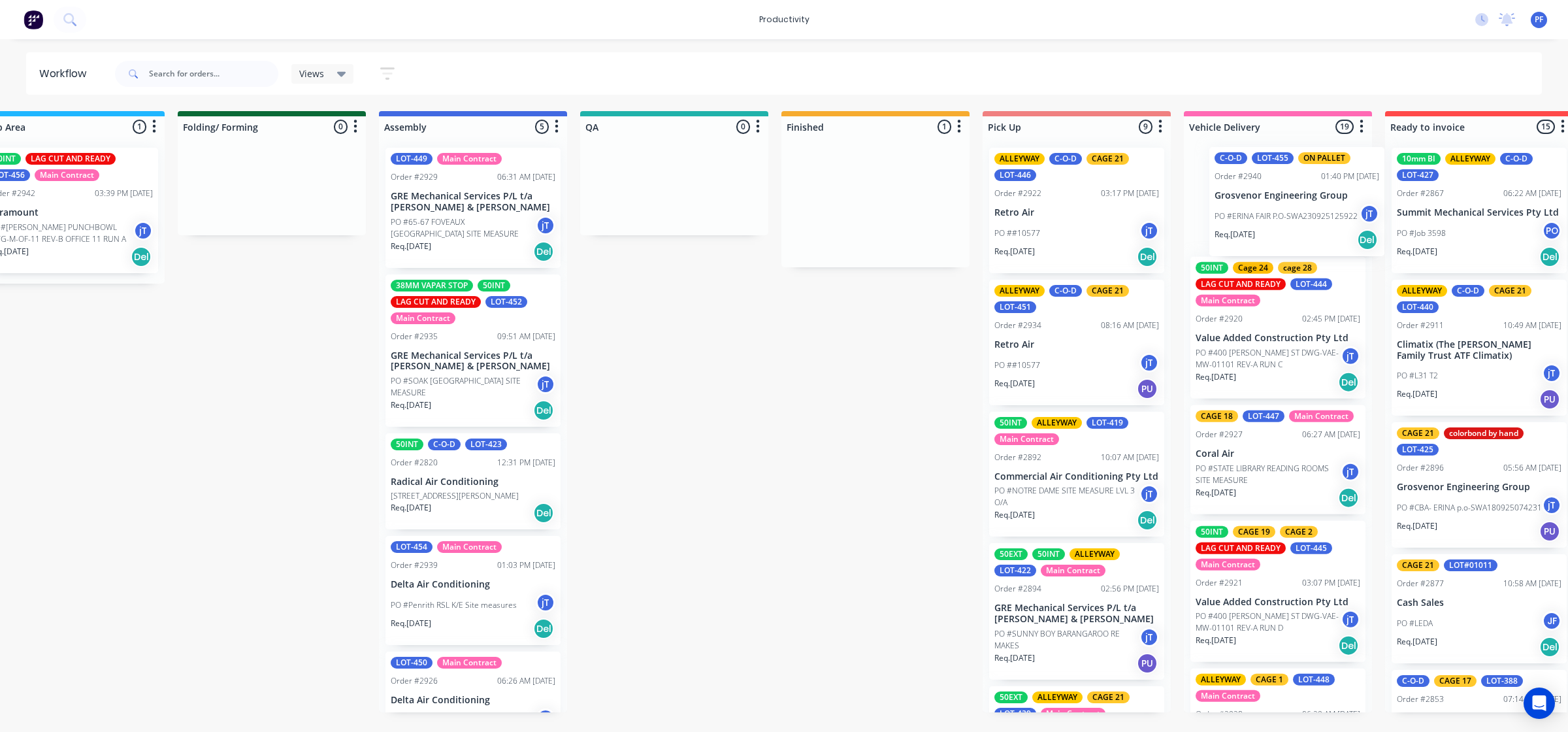
drag, startPoint x: 1030, startPoint y: 206, endPoint x: 1242, endPoint y: 198, distance: 212.2
click at [1248, 200] on div "Submitted 37 Order #240 10:47 AM 24/09/24 Retro Air PO #Freshwater Apts PO Req.…" at bounding box center [613, 411] width 2558 height 601
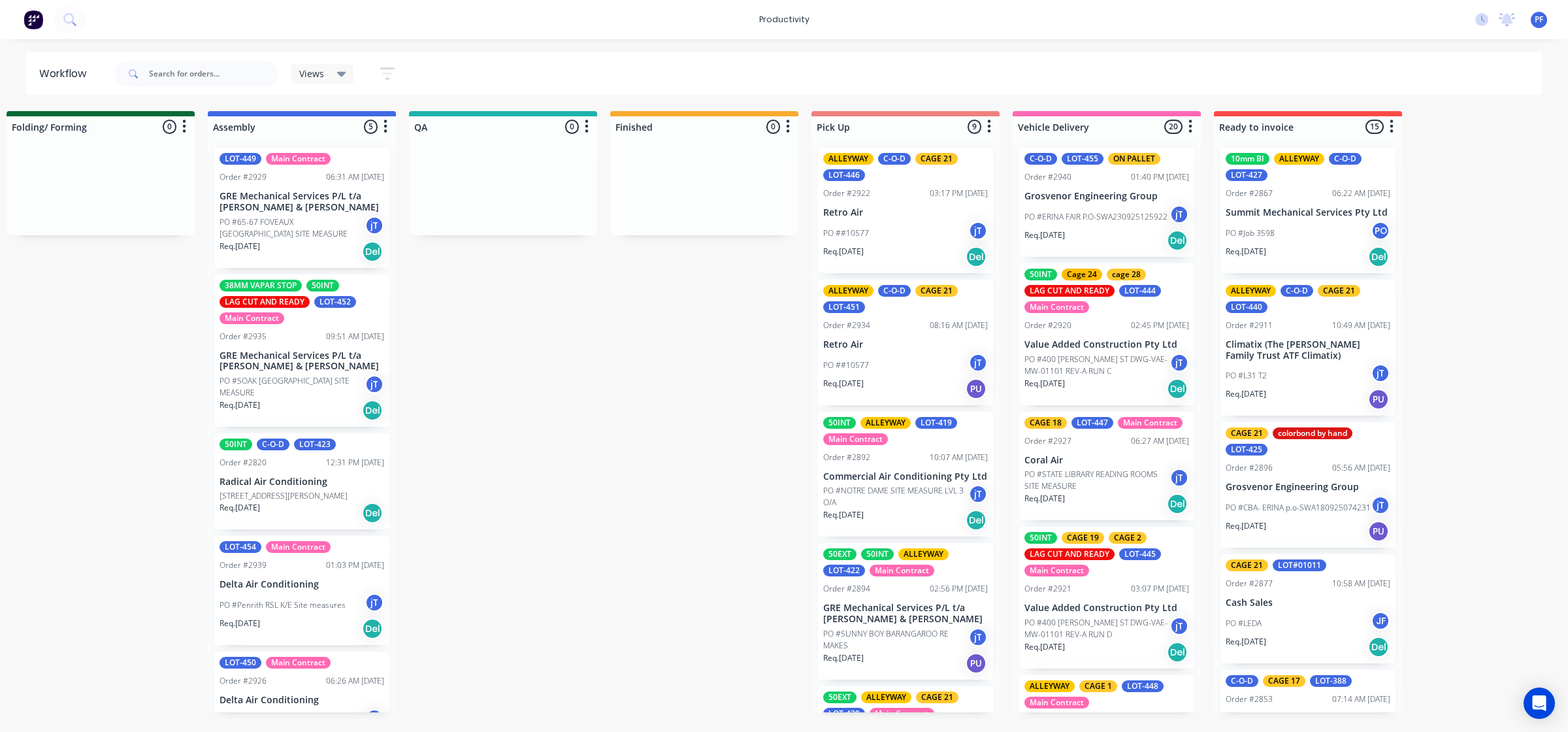
scroll to position [0, 819]
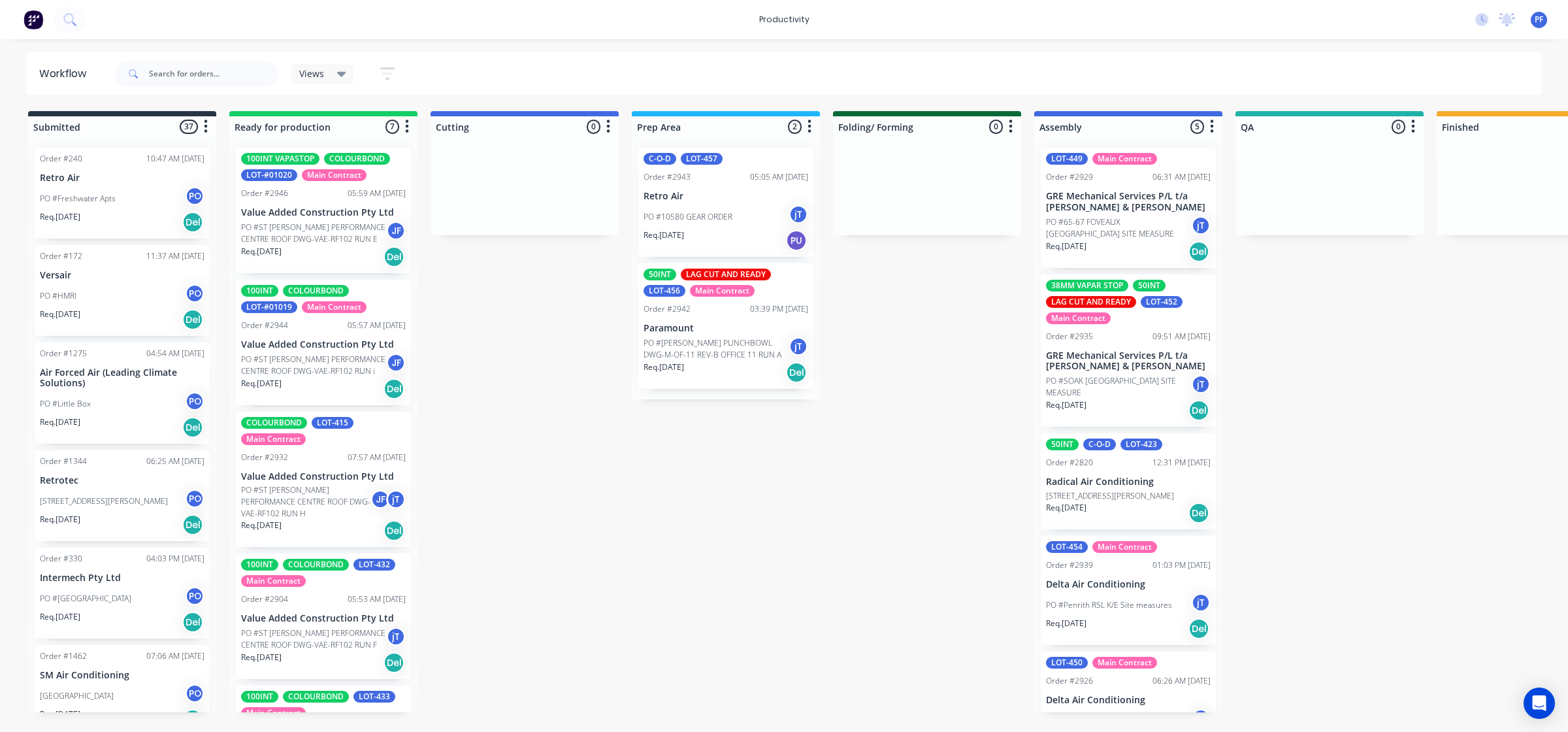
click at [666, 653] on html "productivity productivity Workflow Planner Delivery Scheduling Timesheets No ne…" at bounding box center [784, 327] width 1568 height 653
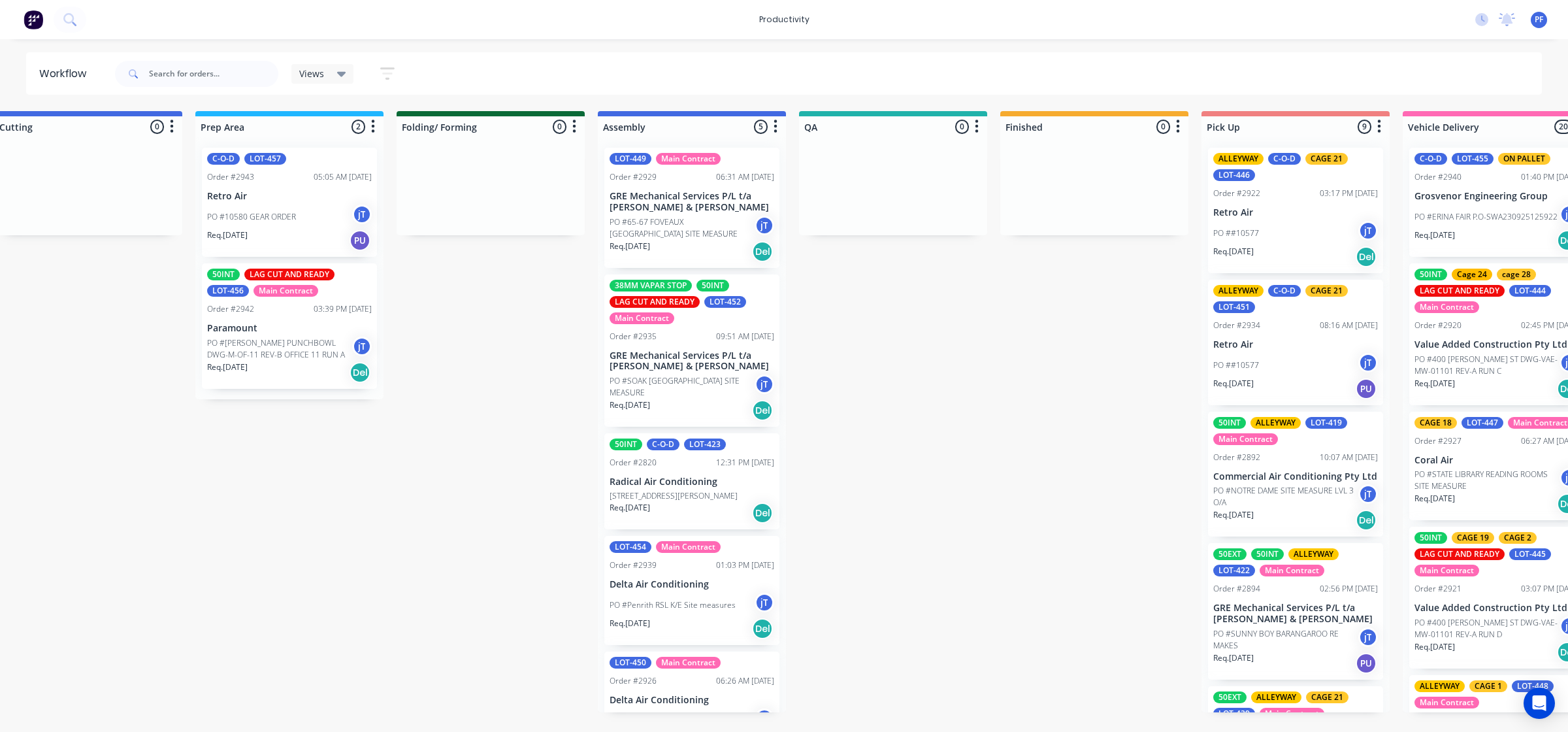
scroll to position [0, 439]
